Goal: Transaction & Acquisition: Purchase product/service

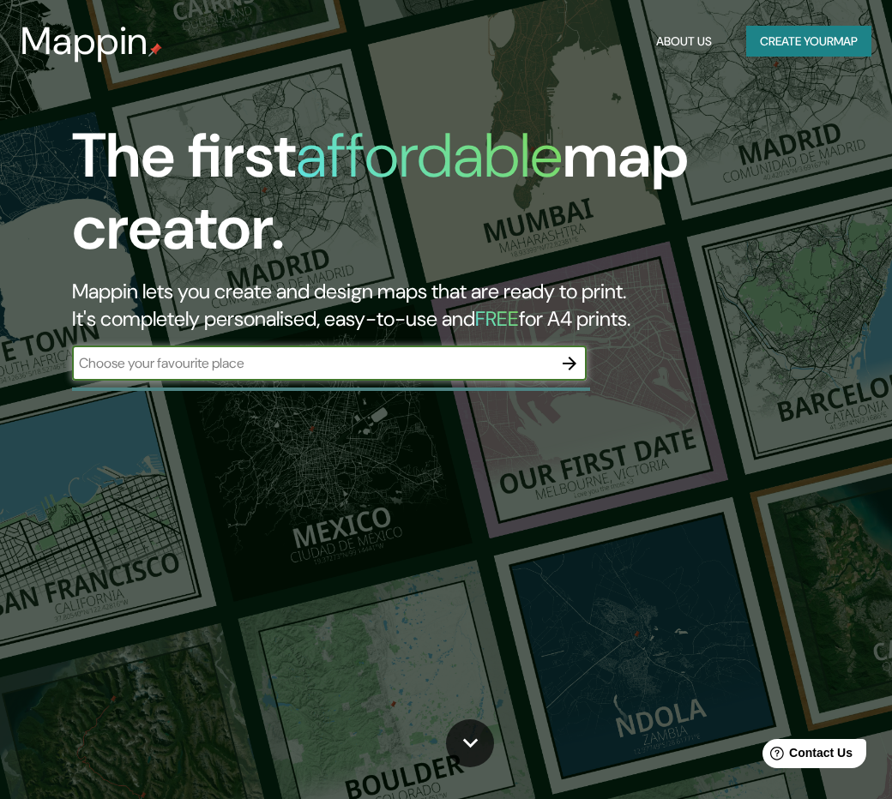
click at [303, 366] on input "text" at bounding box center [312, 363] width 480 height 20
click at [304, 364] on input "text" at bounding box center [312, 363] width 480 height 20
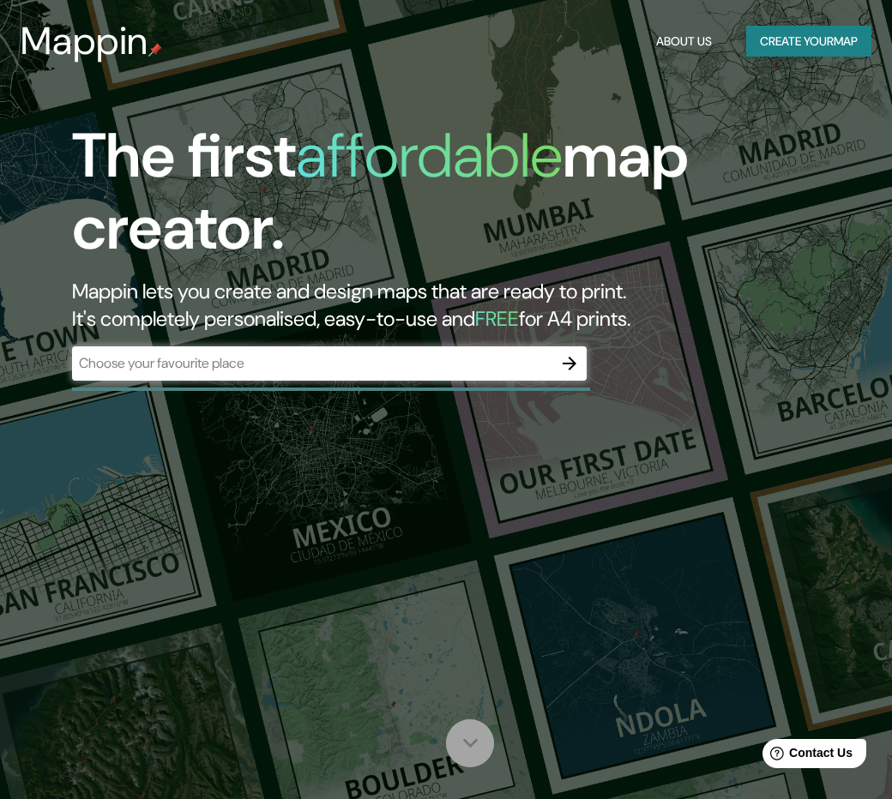
click at [471, 738] on icon at bounding box center [470, 743] width 30 height 30
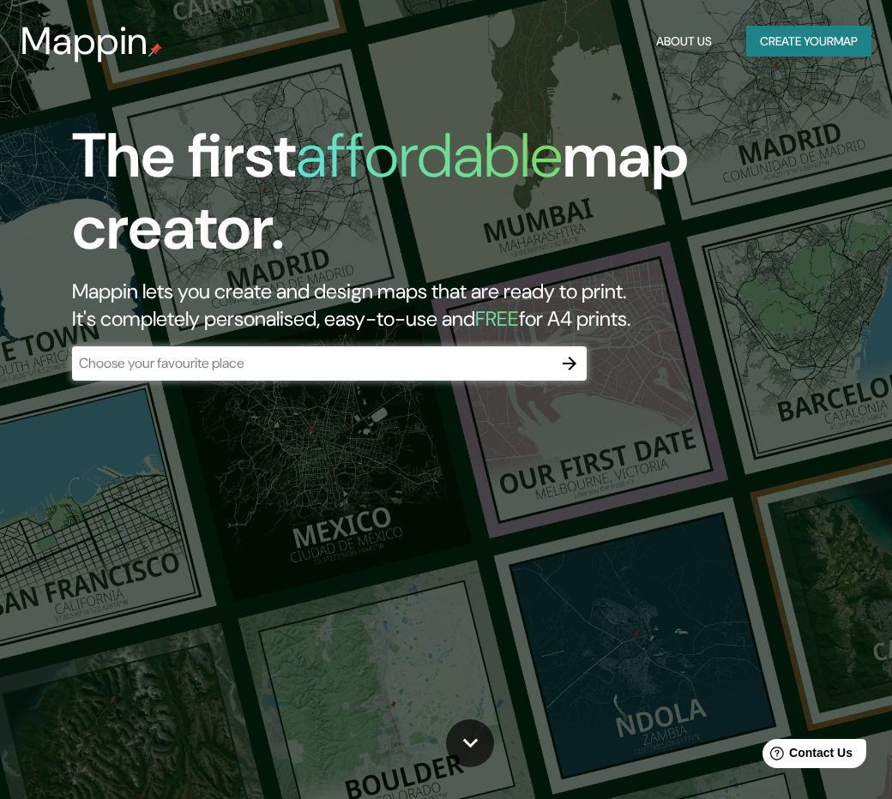
click at [562, 362] on icon "button" at bounding box center [569, 363] width 21 height 21
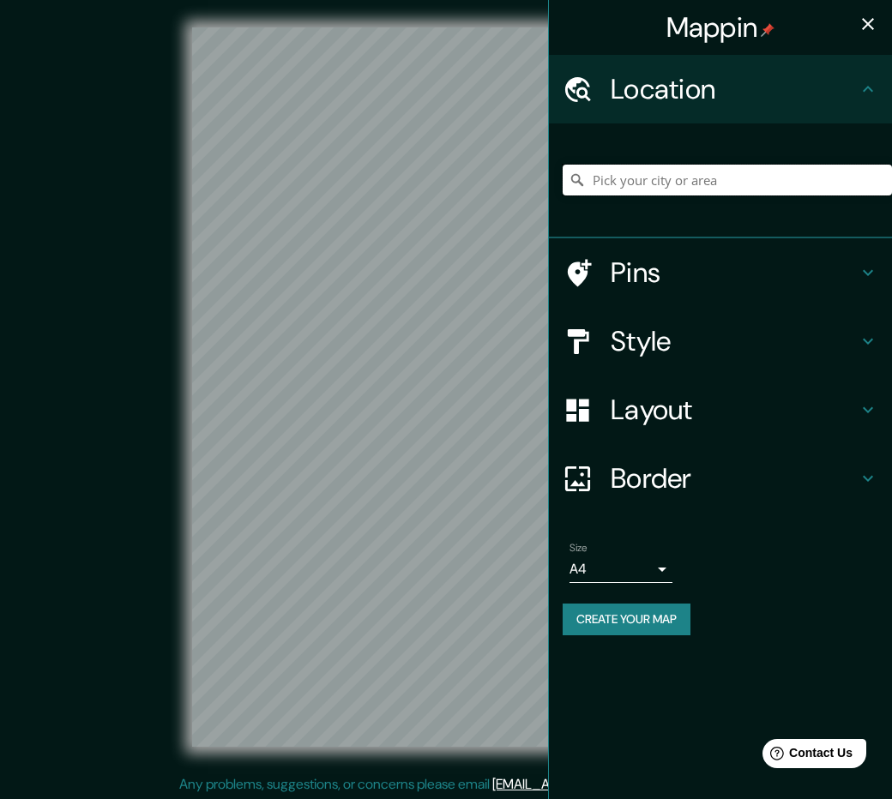
click at [629, 187] on input "Pick your city or area" at bounding box center [726, 180] width 329 height 31
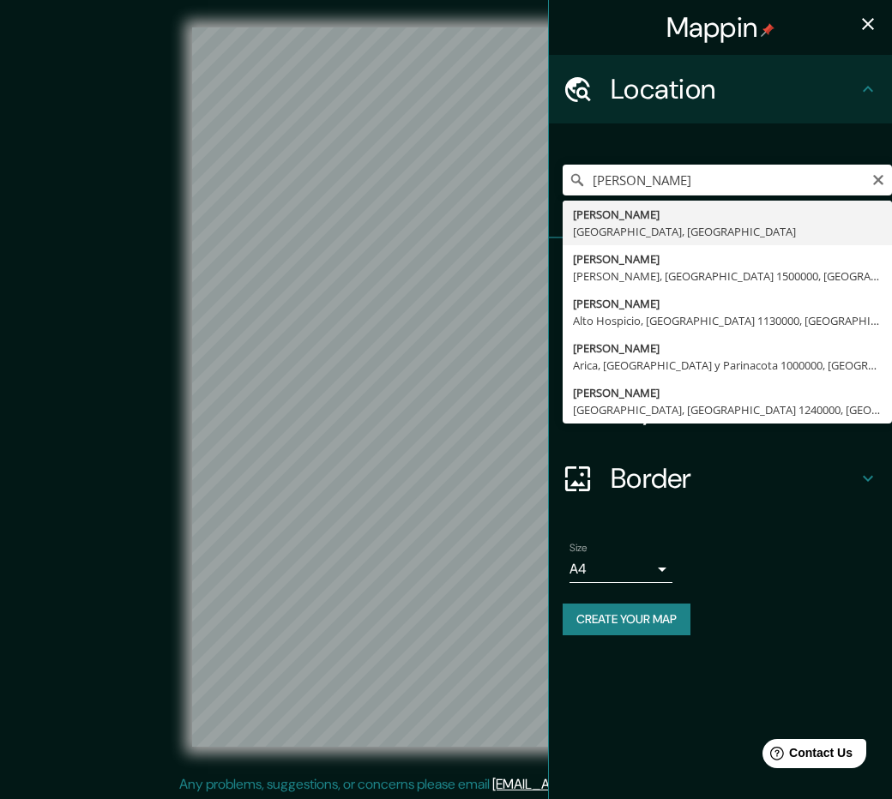
type input "[PERSON_NAME], [GEOGRAPHIC_DATA], [GEOGRAPHIC_DATA]"
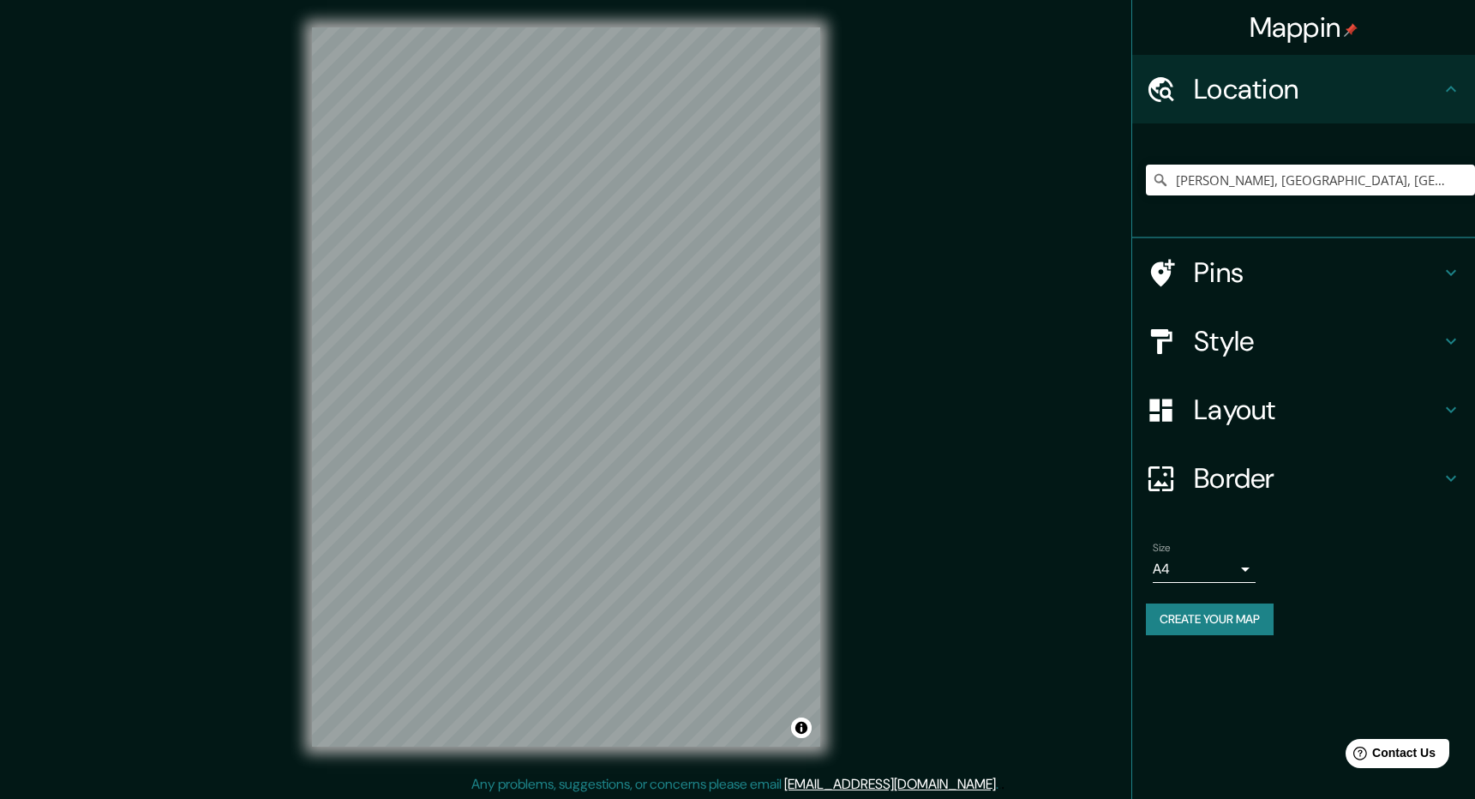
click at [891, 288] on h4 "Pins" at bounding box center [1317, 272] width 247 height 34
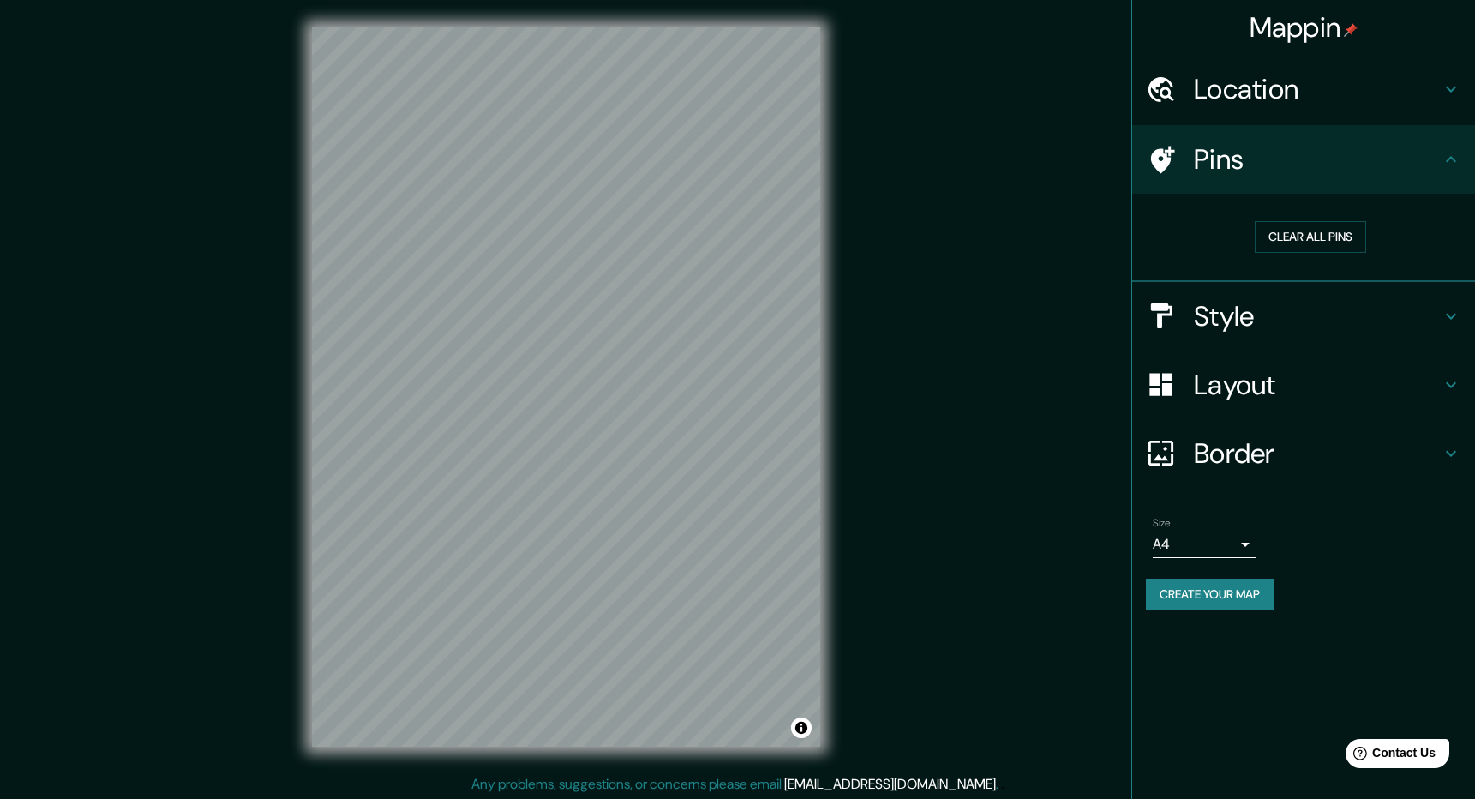
click at [891, 313] on h4 "Style" at bounding box center [1317, 316] width 247 height 34
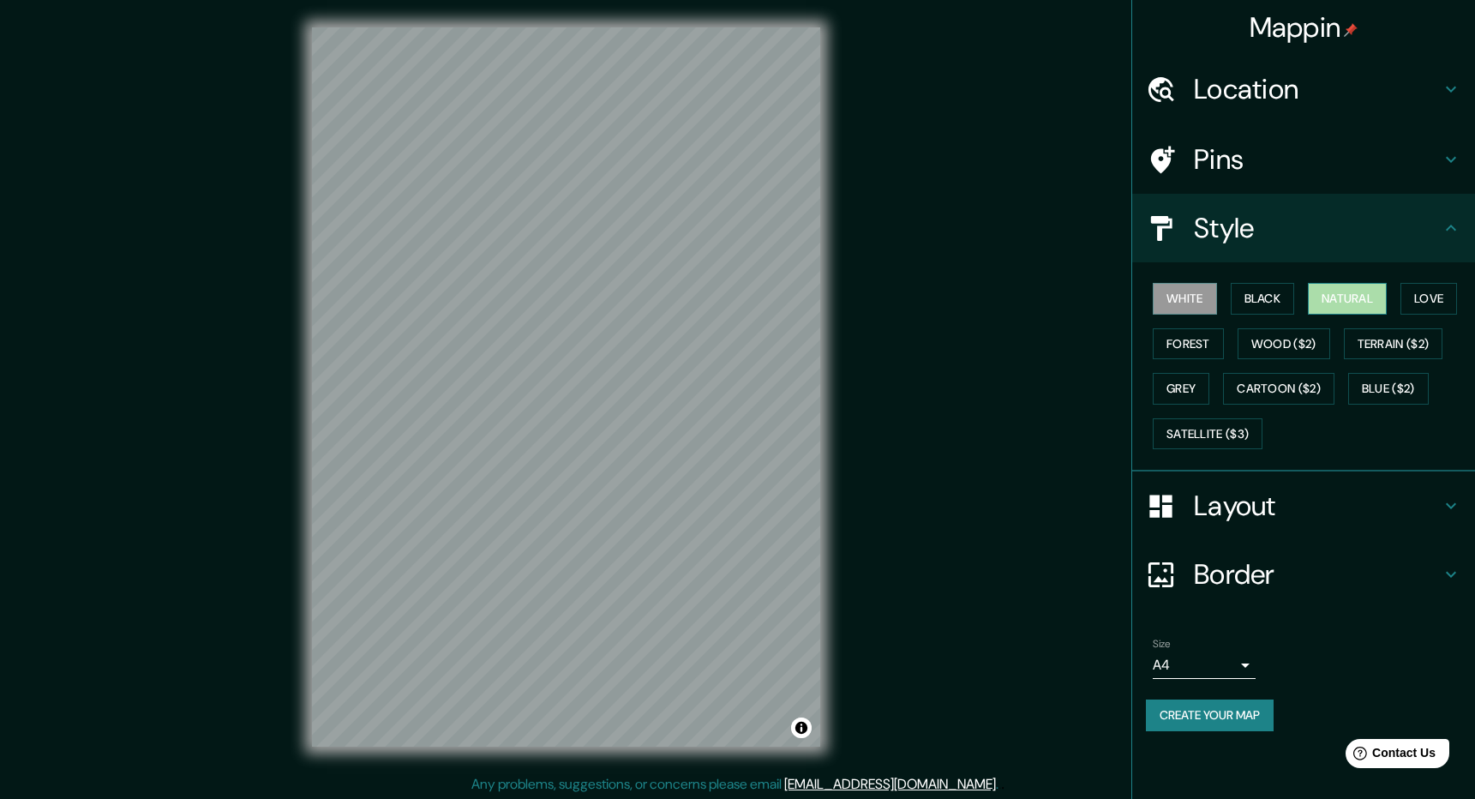
click at [891, 298] on button "Natural" at bounding box center [1347, 299] width 79 height 32
click at [891, 296] on button "Love" at bounding box center [1429, 299] width 57 height 32
click at [891, 346] on button "Forest" at bounding box center [1188, 344] width 71 height 32
click at [891, 316] on div "White Black Natural Love Forest Wood ($2) Terrain ($2) Grey Cartoon ($2) Blue (…" at bounding box center [1310, 366] width 329 height 180
click at [891, 299] on button "Black" at bounding box center [1263, 299] width 64 height 32
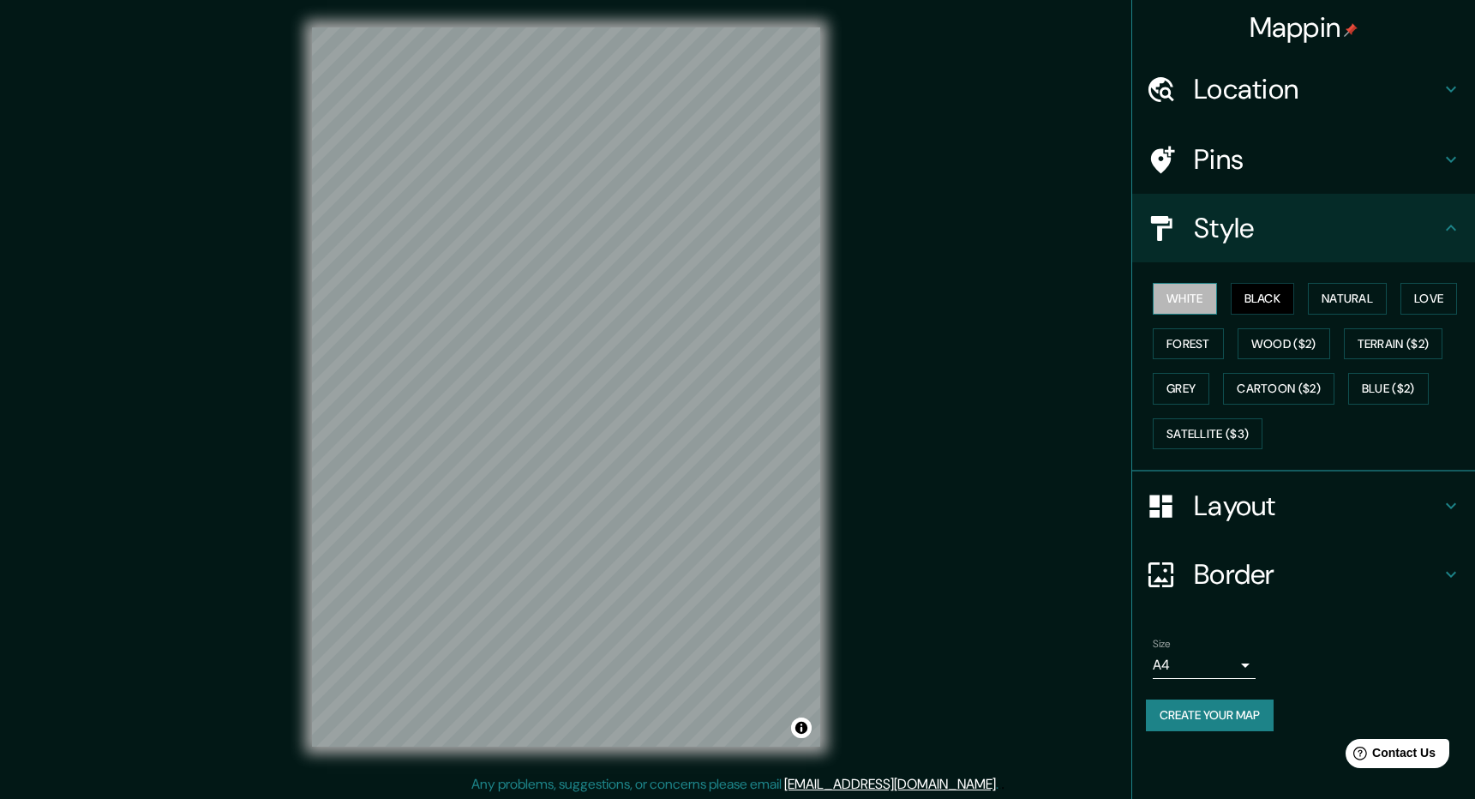
click at [891, 293] on button "White" at bounding box center [1185, 299] width 64 height 32
click at [891, 299] on button "Natural" at bounding box center [1347, 299] width 79 height 32
click at [891, 521] on h4 "Layout" at bounding box center [1317, 506] width 247 height 34
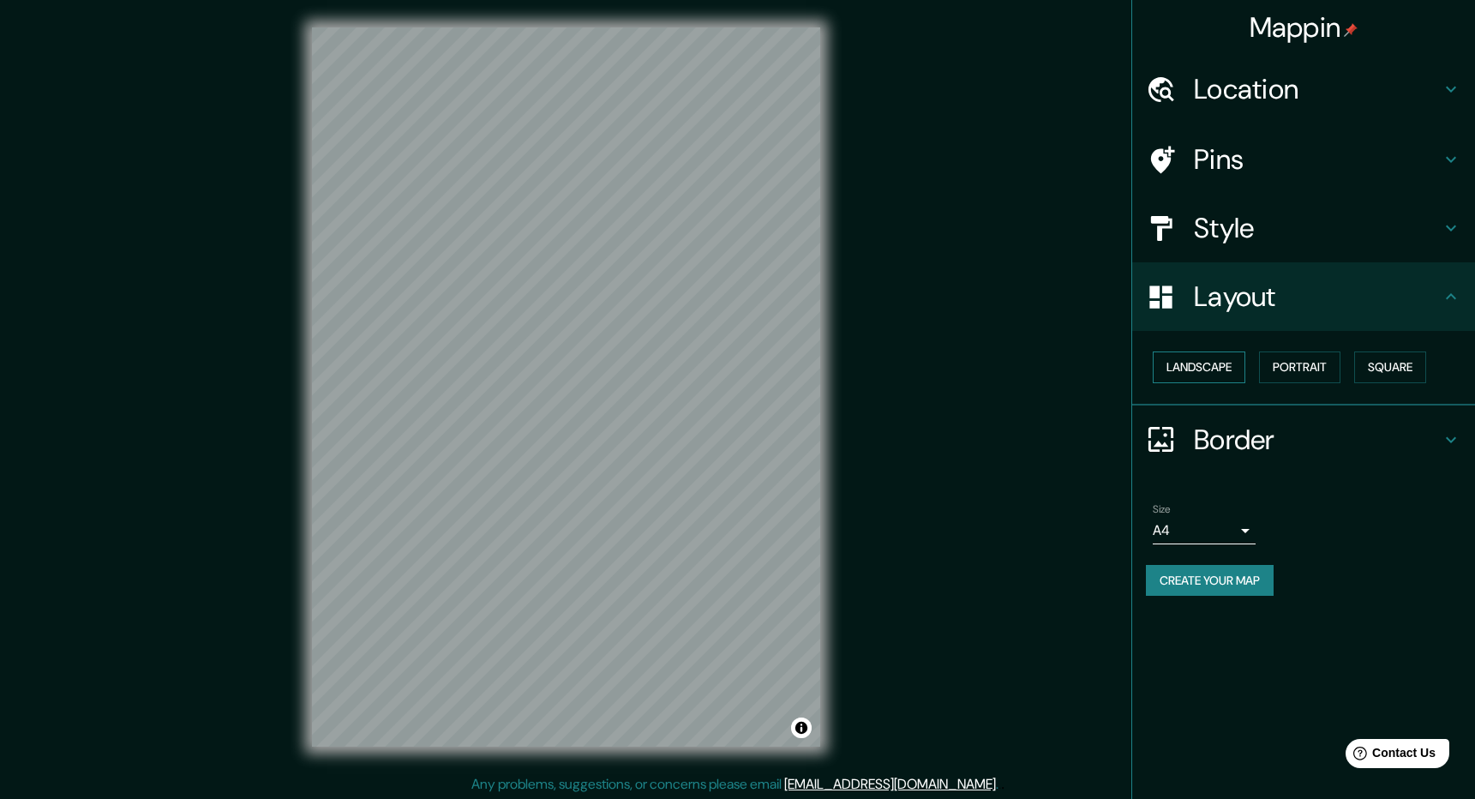
click at [891, 362] on button "Landscape" at bounding box center [1199, 368] width 93 height 32
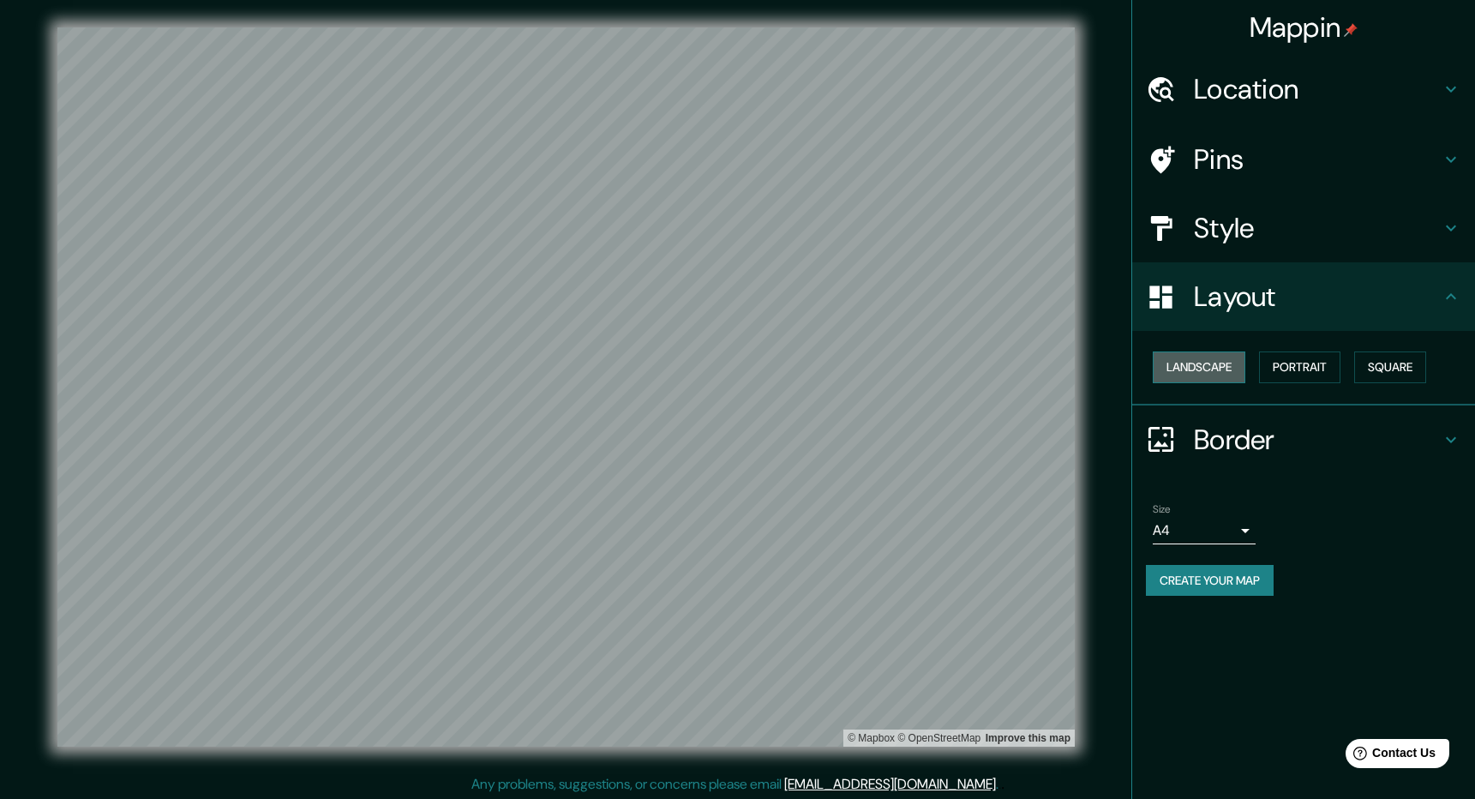
click at [891, 363] on button "Landscape" at bounding box center [1199, 368] width 93 height 32
click at [891, 367] on button "Portrait" at bounding box center [1299, 368] width 81 height 32
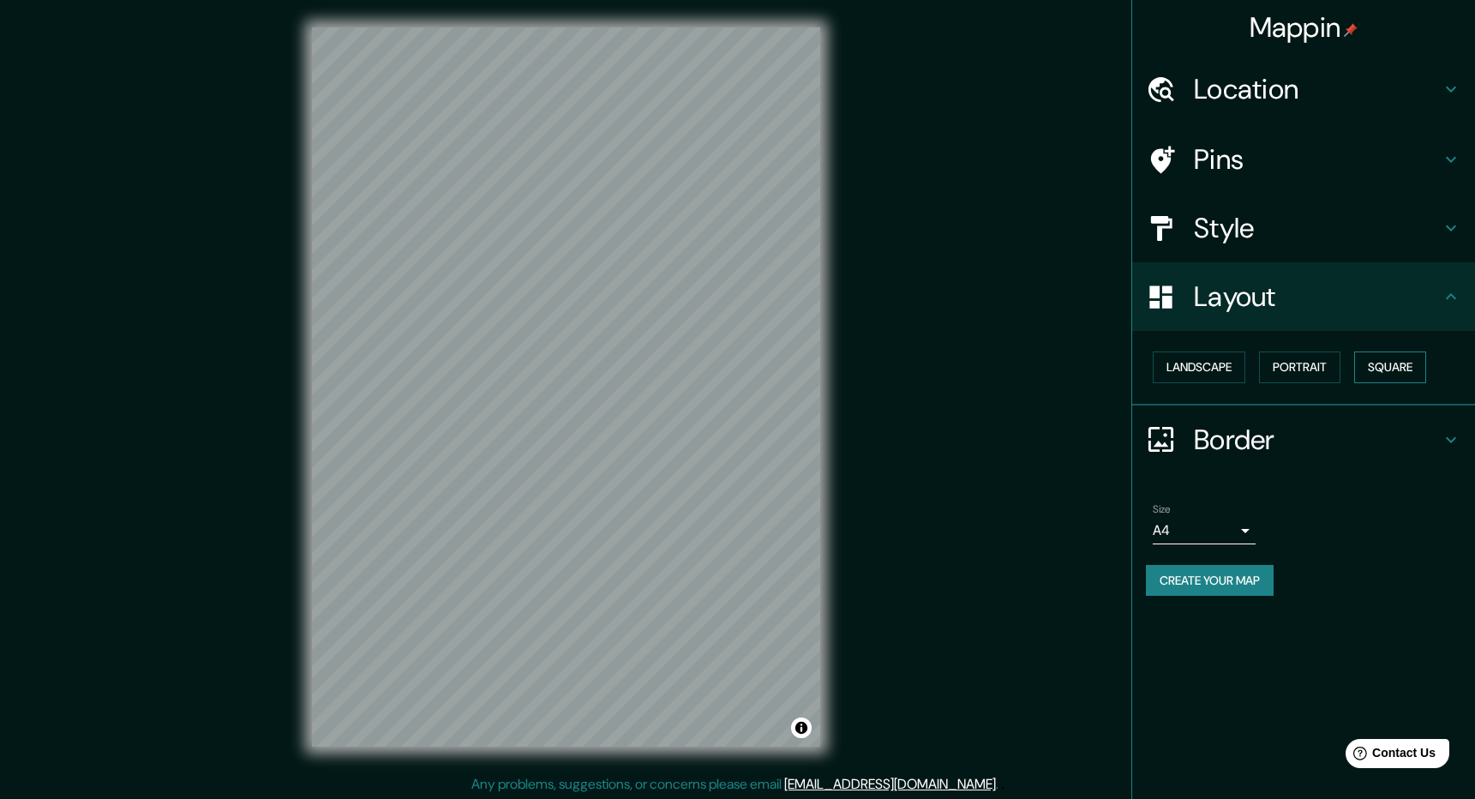
click at [891, 356] on button "Square" at bounding box center [1391, 368] width 72 height 32
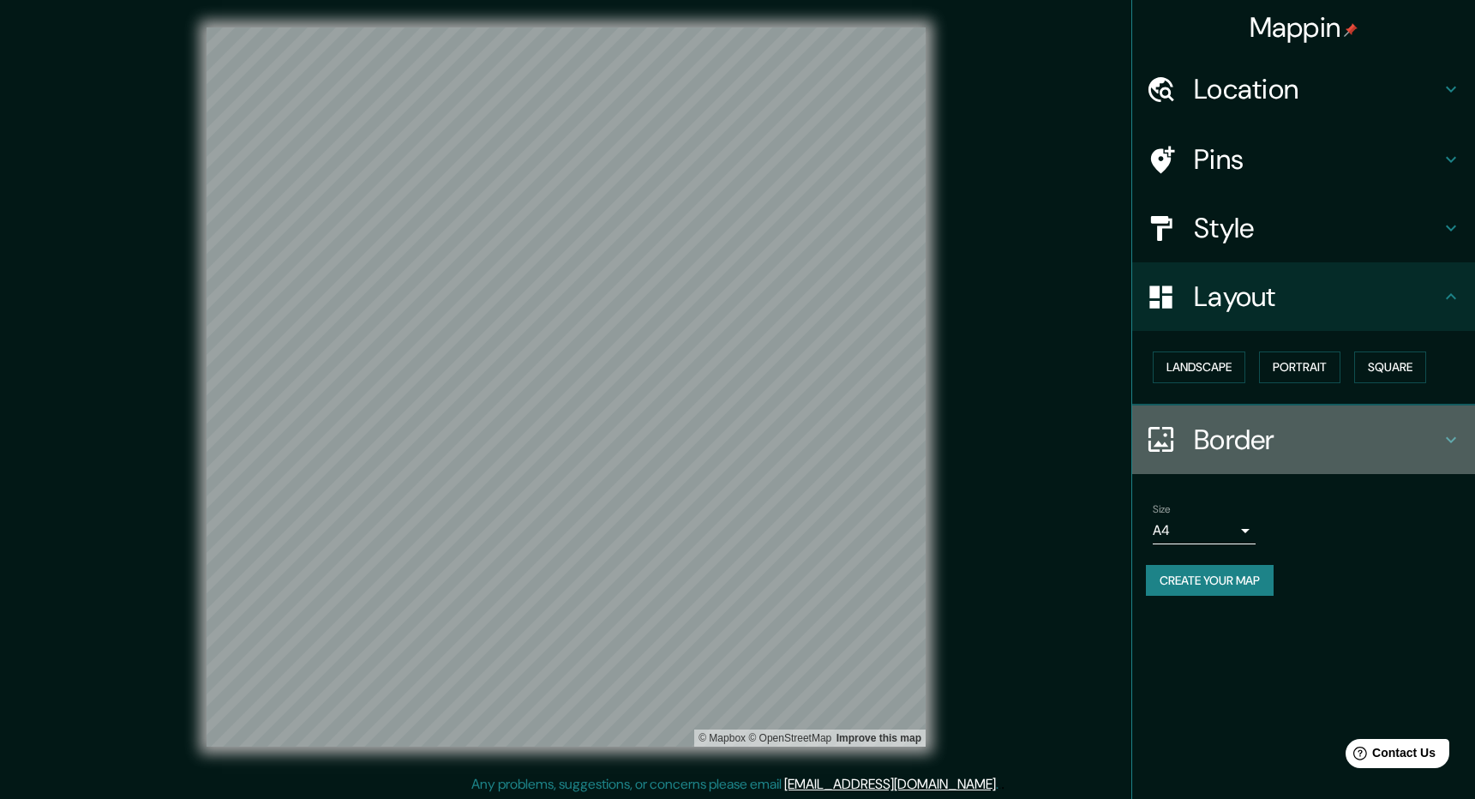
click at [891, 442] on h4 "Border" at bounding box center [1317, 440] width 247 height 34
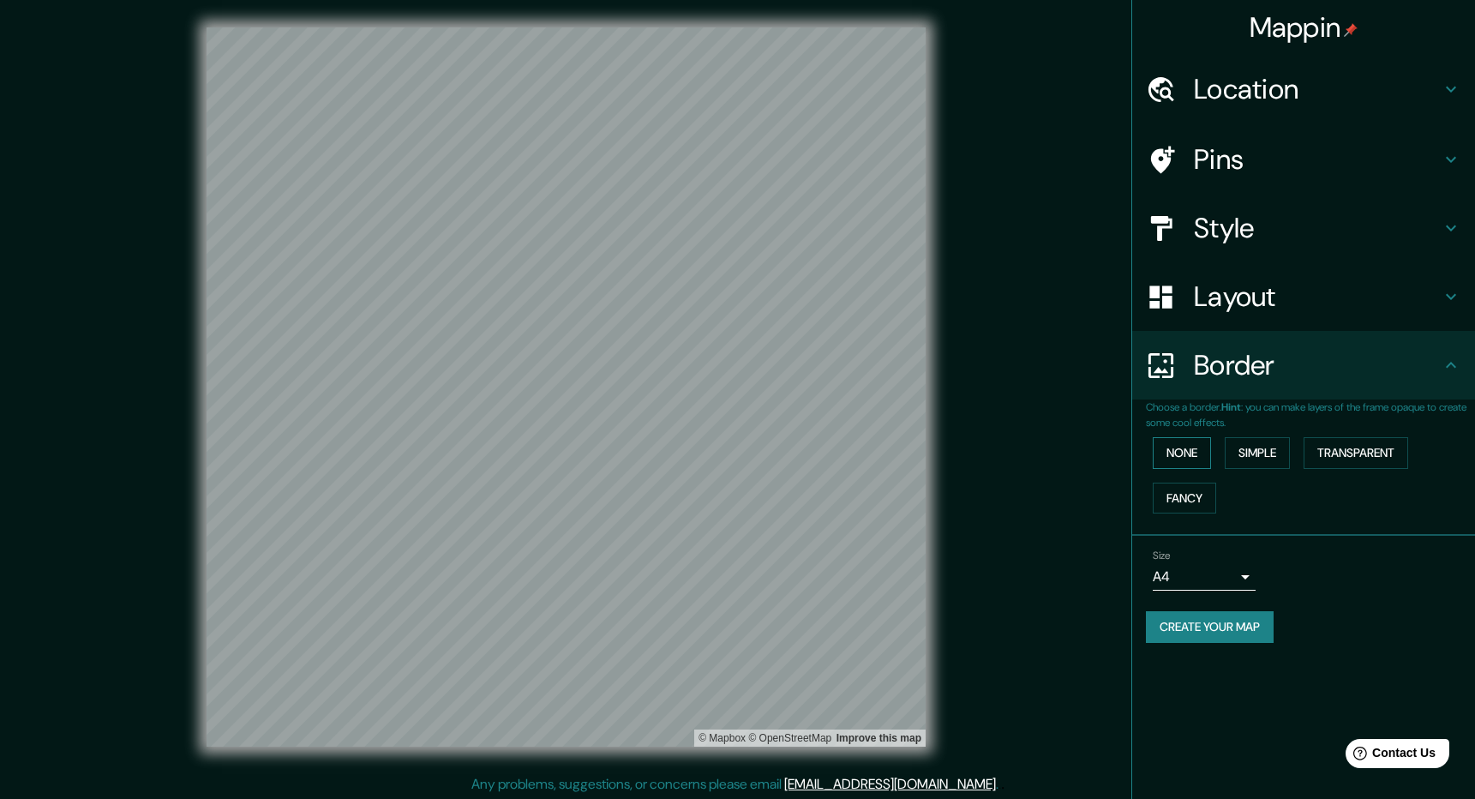
click at [891, 464] on button "None" at bounding box center [1182, 453] width 58 height 32
click at [891, 154] on h4 "Pins" at bounding box center [1317, 159] width 247 height 34
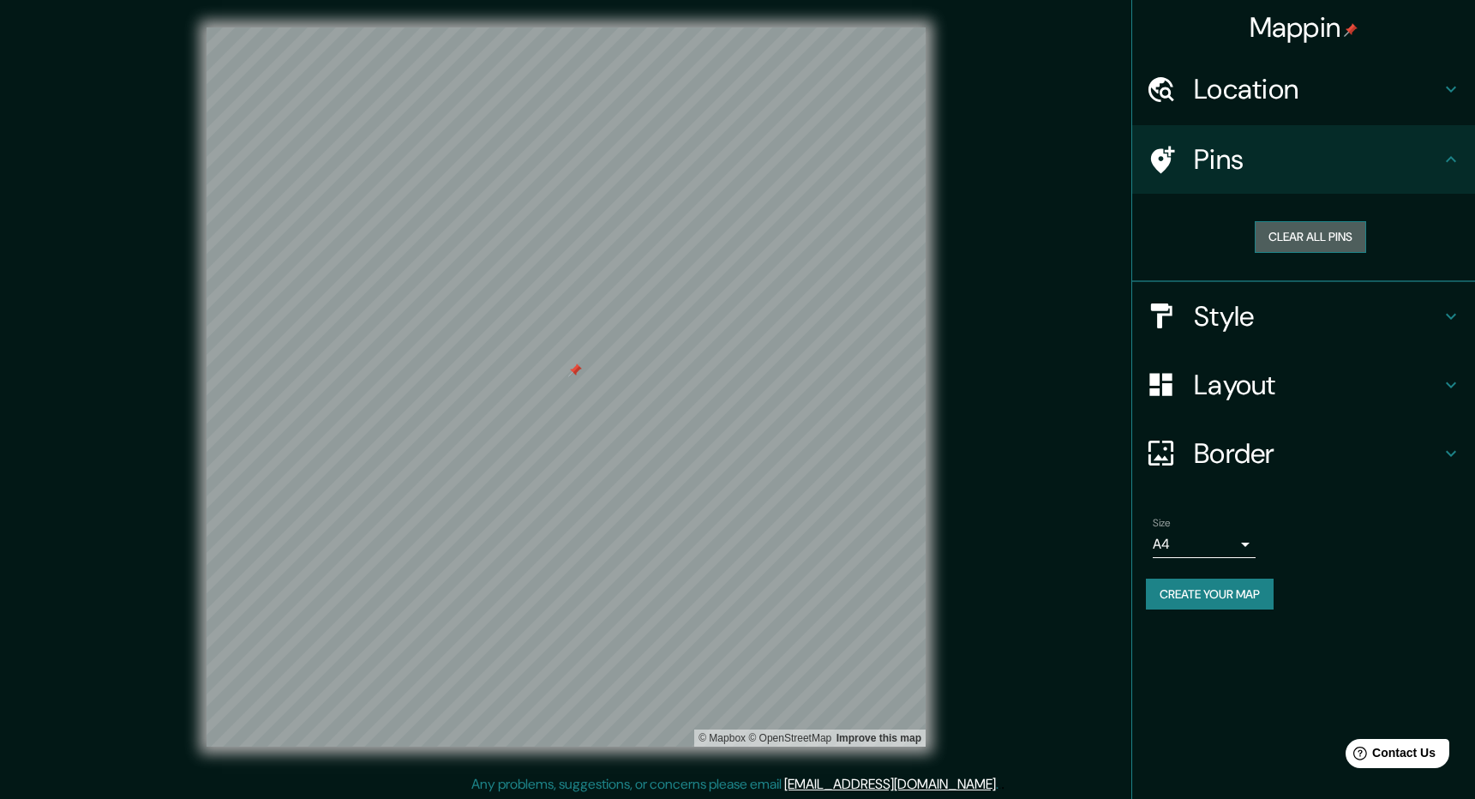
click at [891, 236] on button "Clear all pins" at bounding box center [1310, 237] width 111 height 32
click at [891, 110] on div "Location" at bounding box center [1304, 89] width 343 height 69
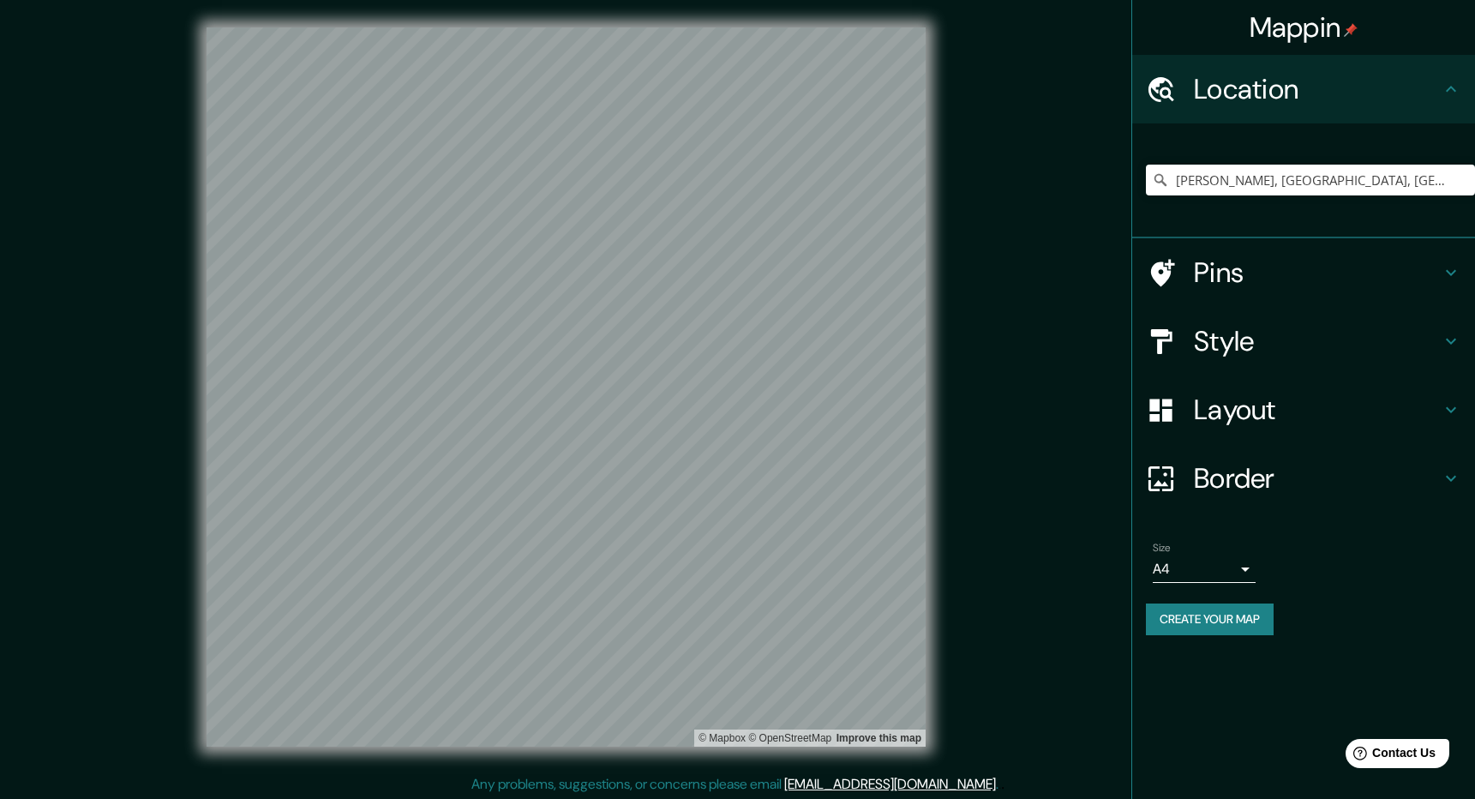
click at [891, 335] on h4 "Style" at bounding box center [1317, 341] width 247 height 34
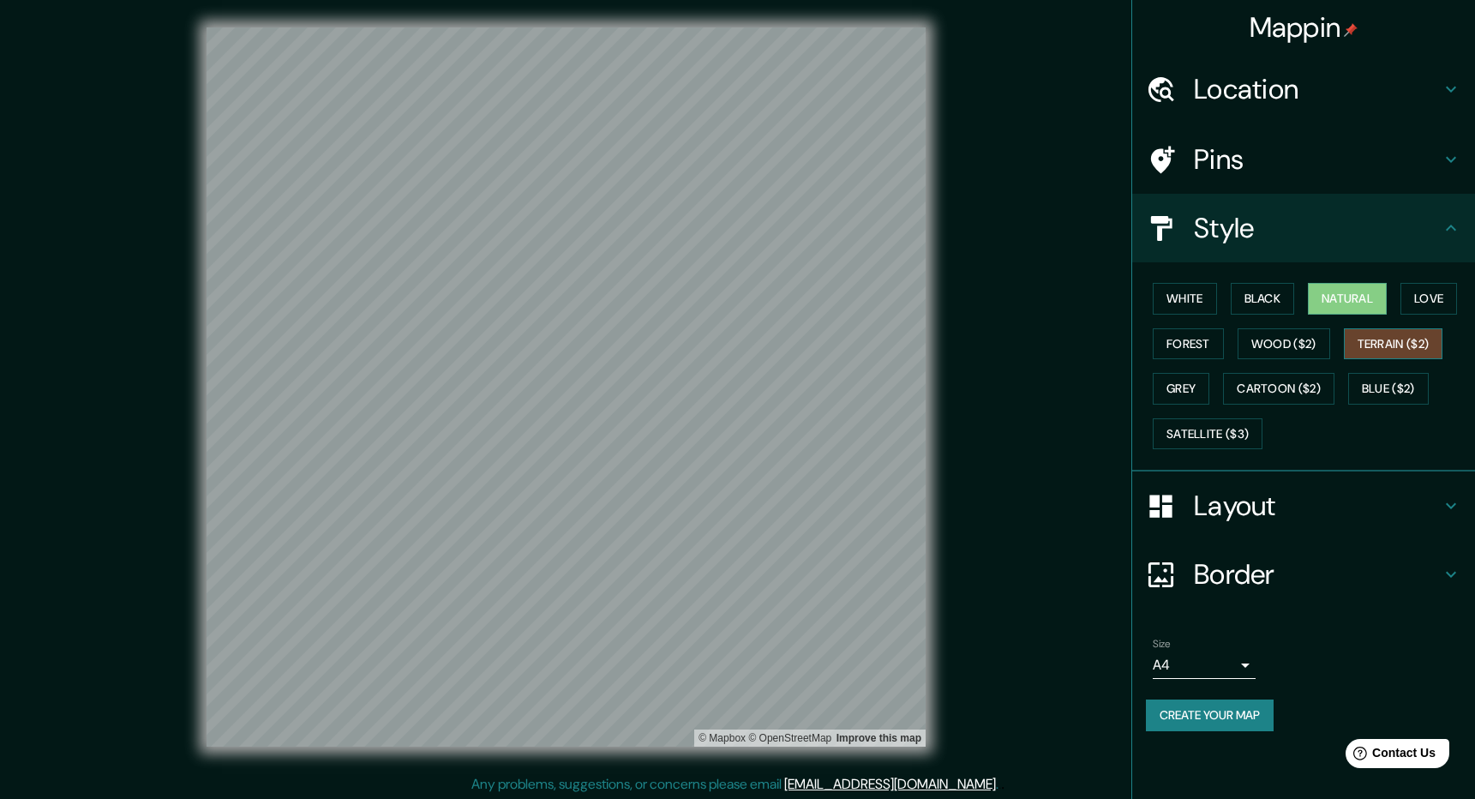
click at [891, 348] on button "Terrain ($2)" at bounding box center [1393, 344] width 99 height 32
click at [891, 388] on button "Cartoon ($2)" at bounding box center [1278, 389] width 111 height 32
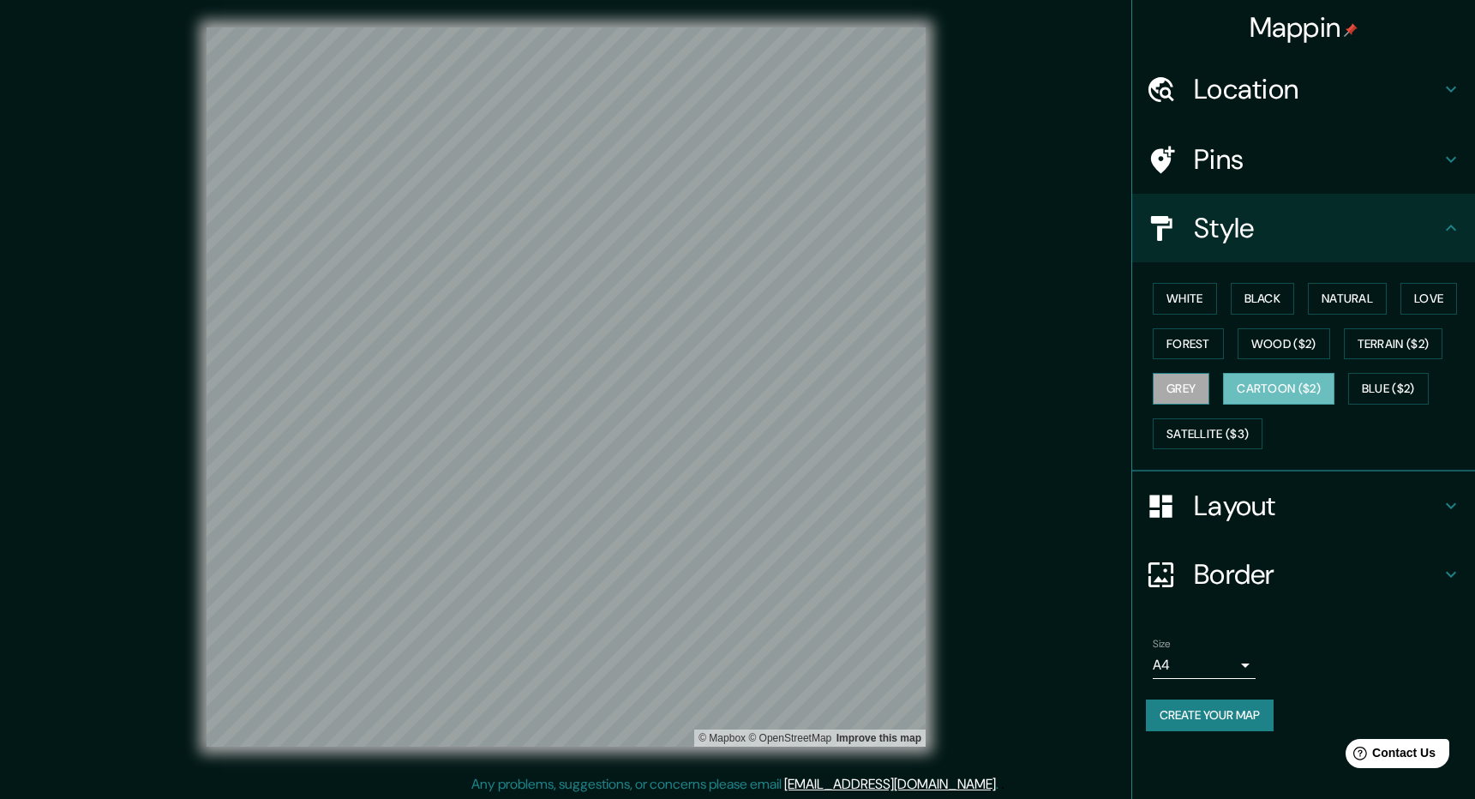
click at [891, 388] on button "Grey" at bounding box center [1181, 389] width 57 height 32
click at [891, 433] on button "Satellite ($3)" at bounding box center [1208, 434] width 110 height 32
click at [891, 392] on button "Cartoon ($2)" at bounding box center [1278, 389] width 111 height 32
click at [891, 352] on button "Terrain ($2)" at bounding box center [1393, 344] width 99 height 32
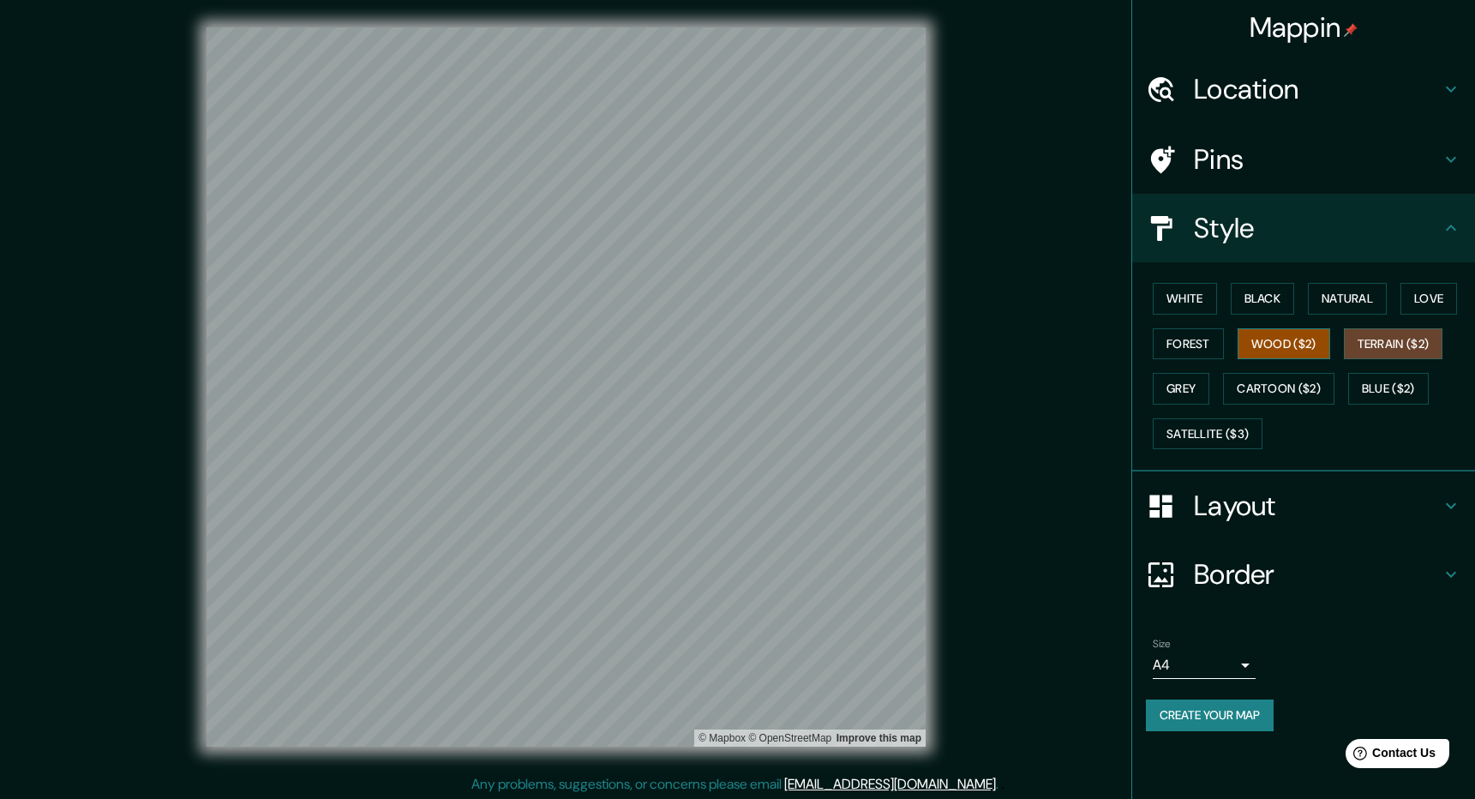
click at [891, 352] on button "Wood ($2)" at bounding box center [1284, 344] width 93 height 32
click at [891, 353] on button "Forest" at bounding box center [1188, 344] width 71 height 32
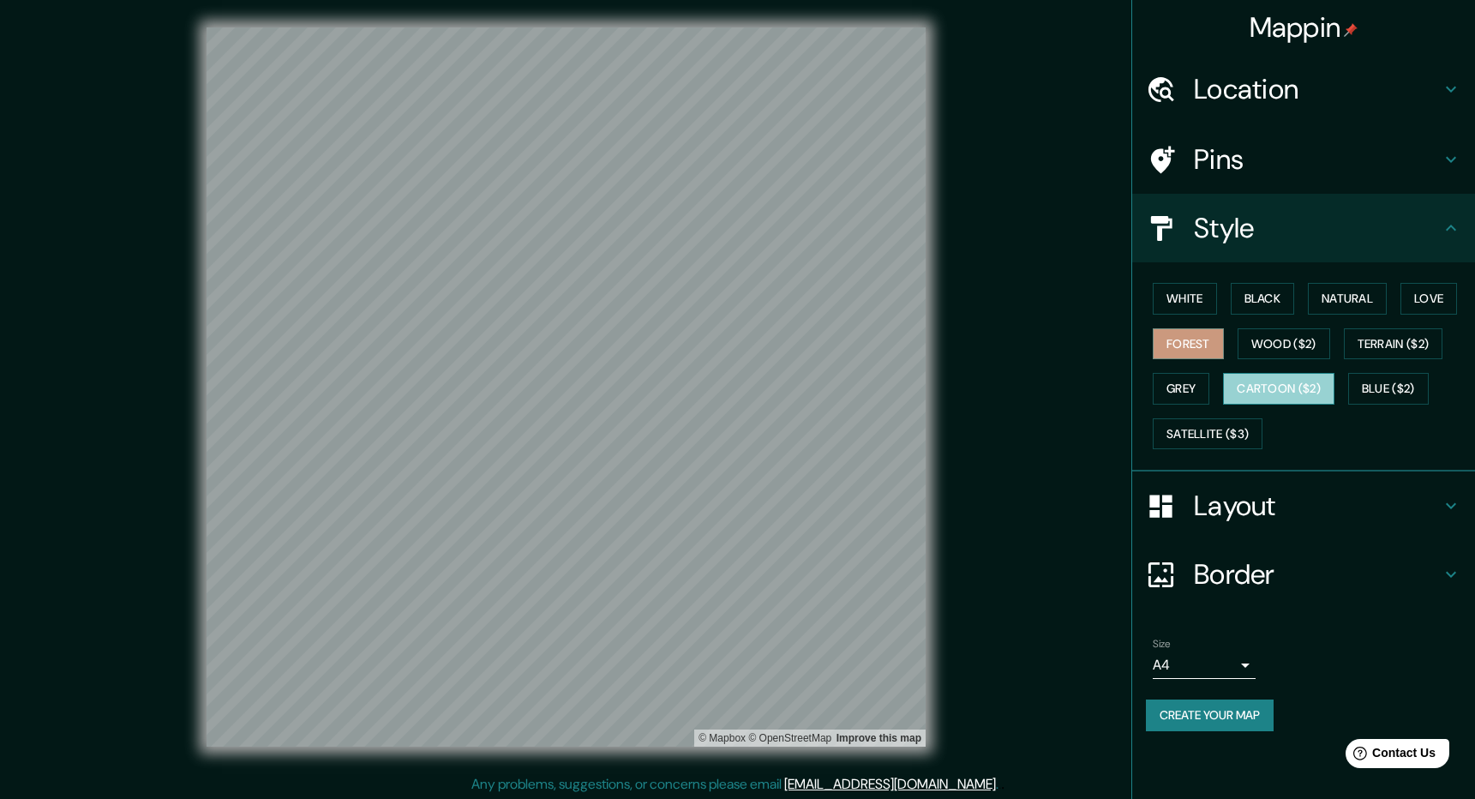
click at [891, 385] on button "Cartoon ($2)" at bounding box center [1278, 389] width 111 height 32
